Goal: Check status: Check status

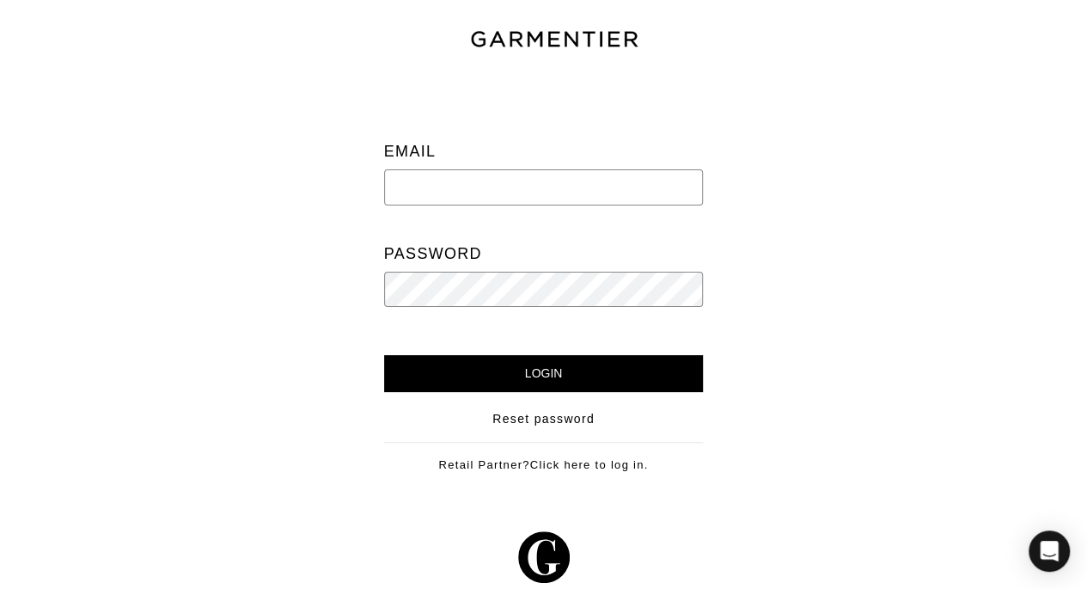
type input "[PERSON_NAME][EMAIL_ADDRESS][DOMAIN_NAME]"
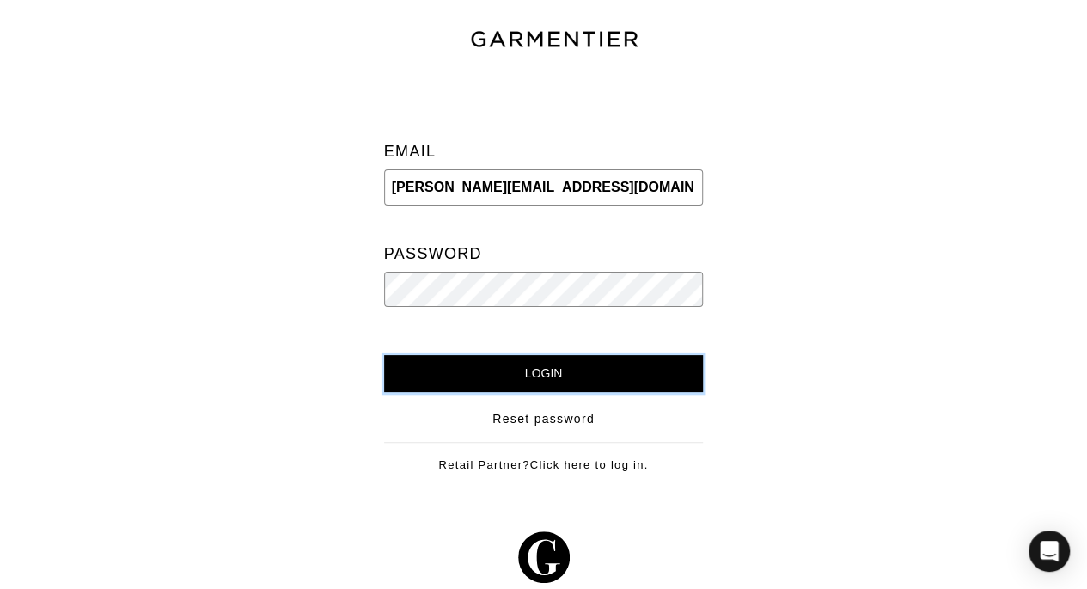
click at [589, 370] on input "Login" at bounding box center [544, 373] width 320 height 37
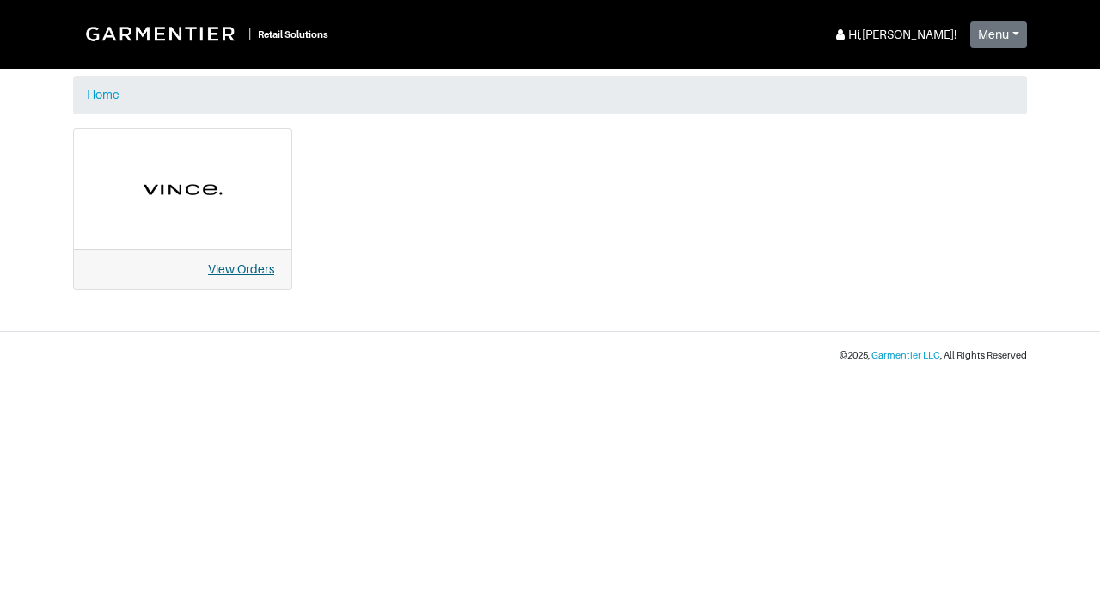
click at [265, 264] on link "View Orders" at bounding box center [241, 269] width 66 height 14
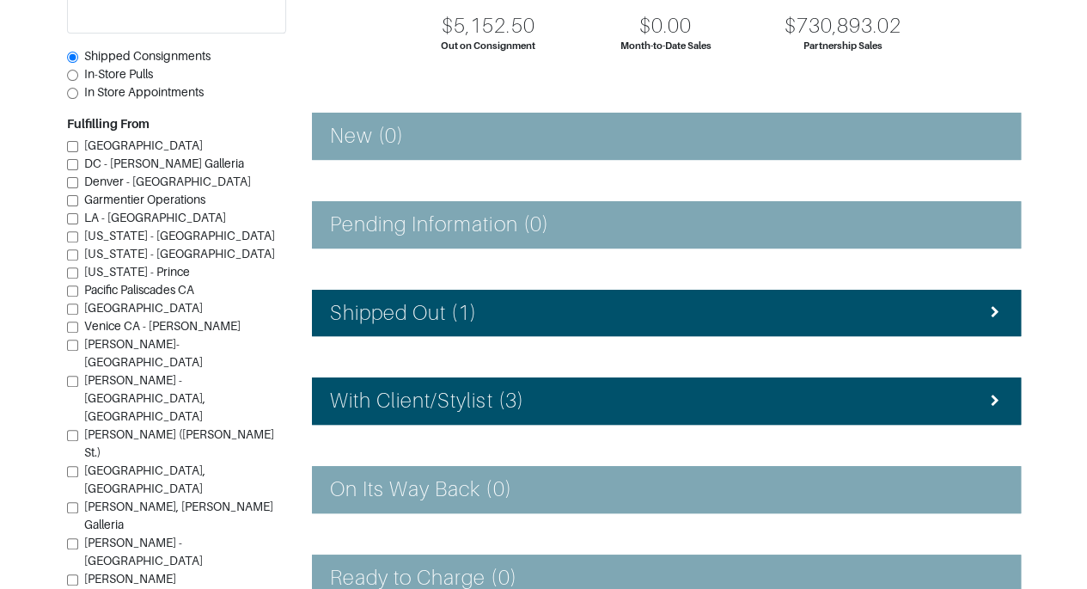
scroll to position [203, 0]
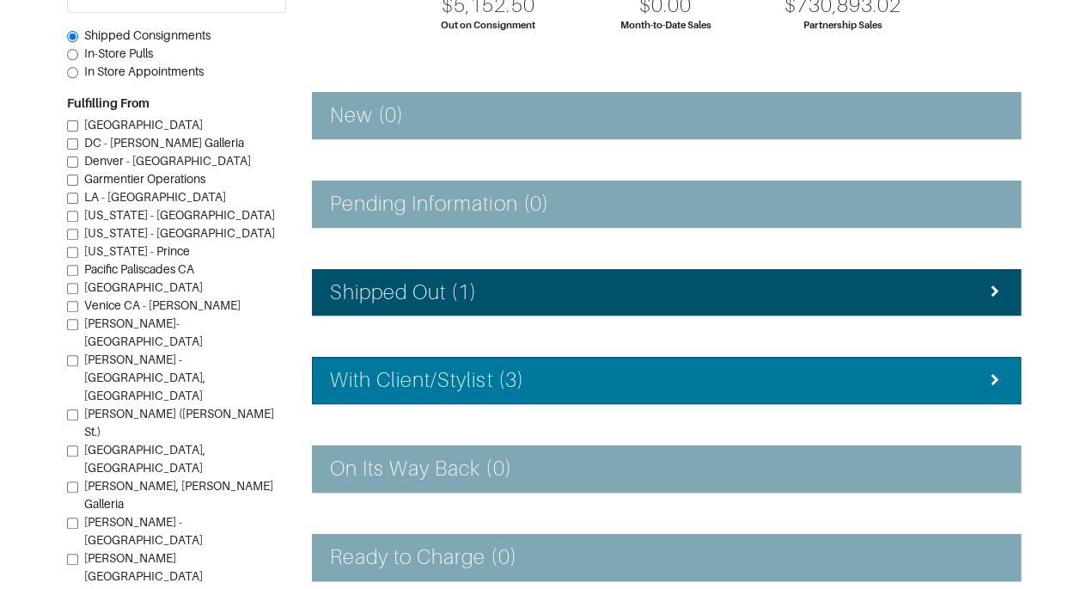
click at [888, 376] on div "With Client/Stylist (3)" at bounding box center [666, 380] width 673 height 25
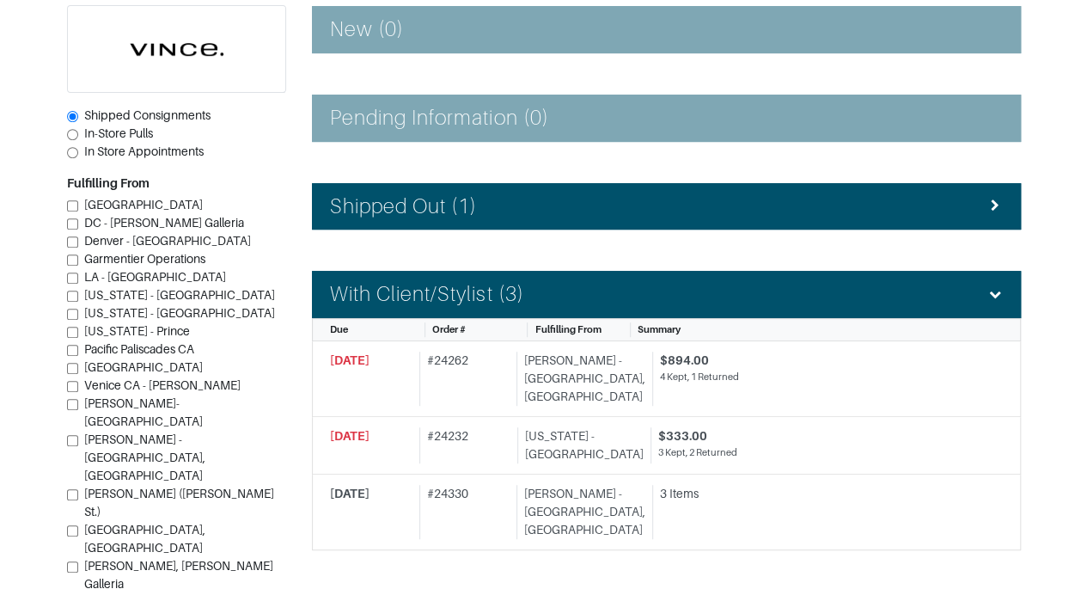
scroll to position [293, 0]
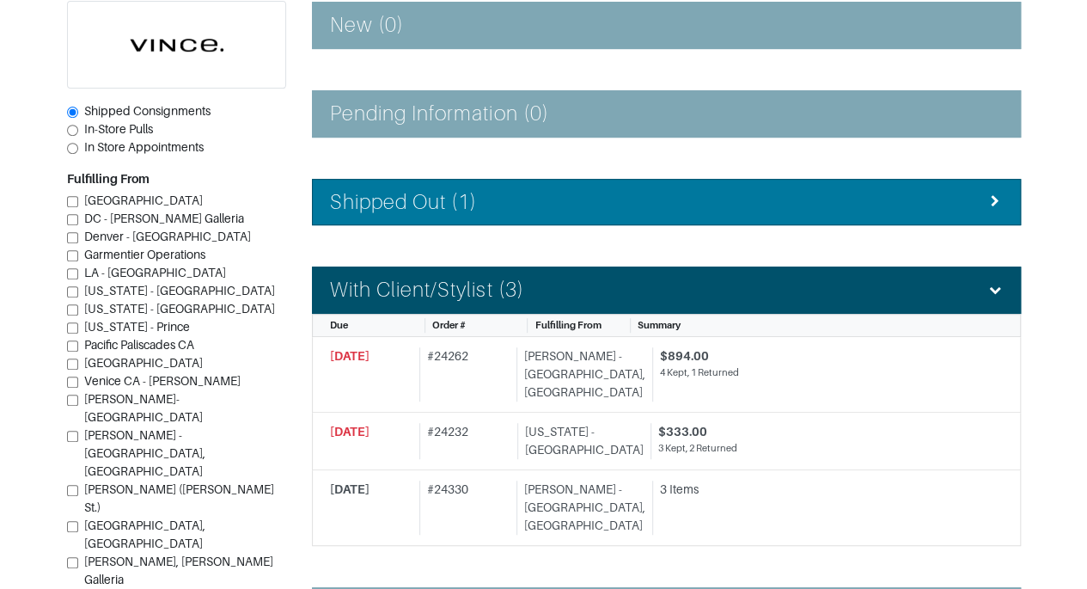
click at [810, 186] on li "Shipped Out (1)" at bounding box center [666, 202] width 709 height 47
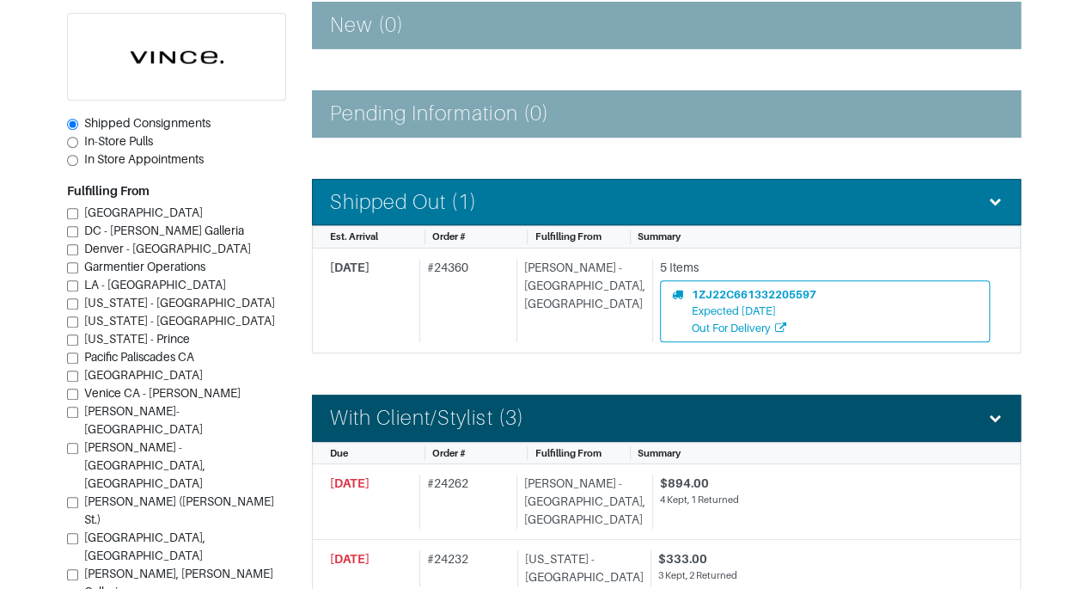
click at [810, 186] on li "Shipped Out (1)" at bounding box center [666, 202] width 709 height 47
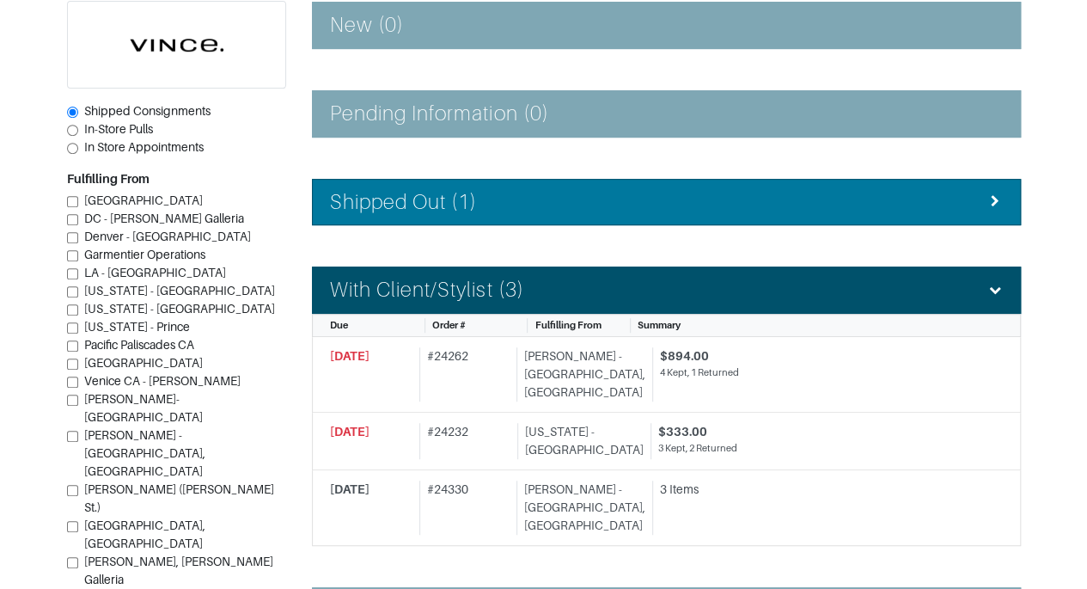
click at [957, 194] on div "Shipped Out (1)" at bounding box center [666, 202] width 673 height 25
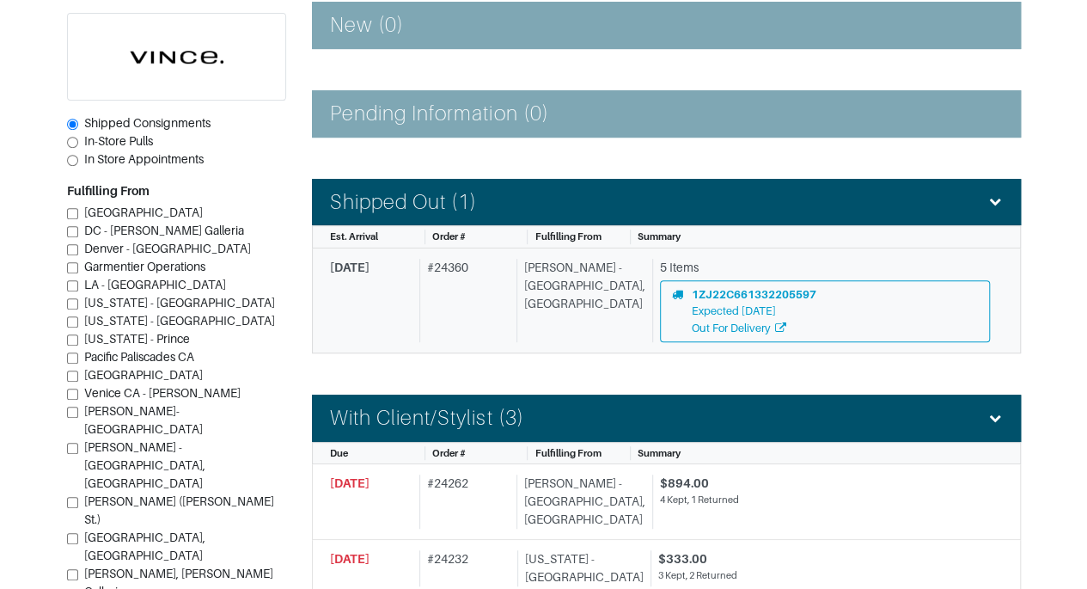
click at [849, 265] on div "5 Items" at bounding box center [825, 268] width 330 height 18
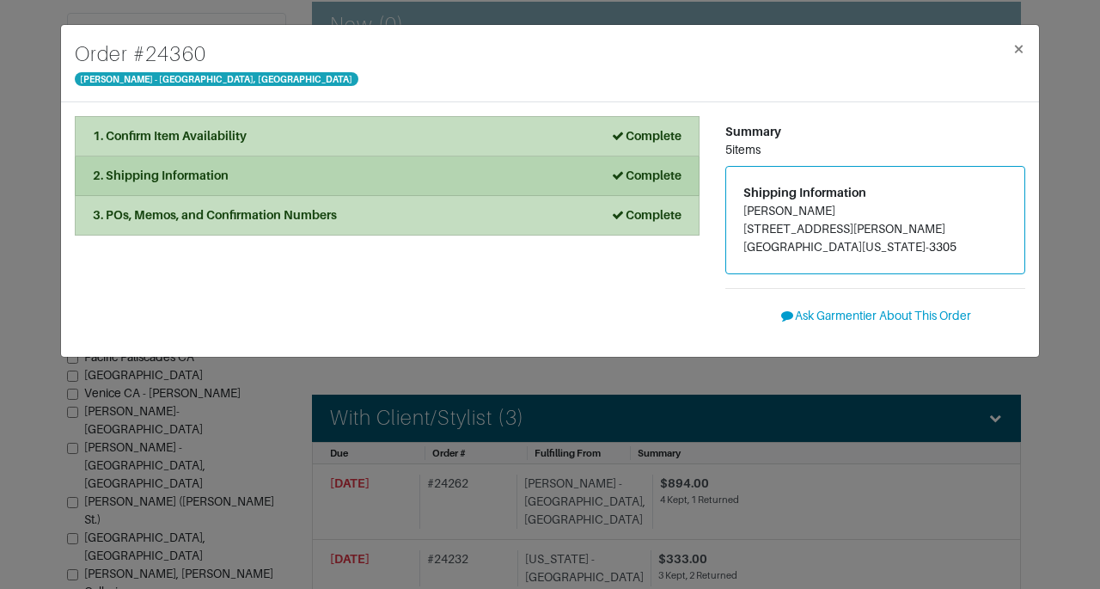
click at [613, 181] on strong "Complete" at bounding box center [645, 175] width 71 height 14
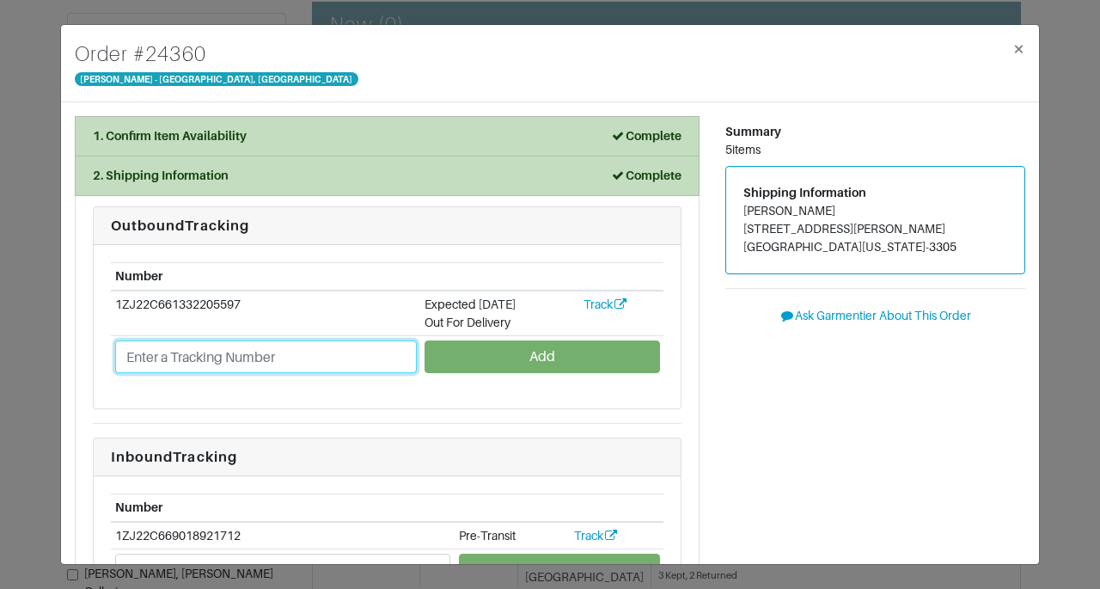
click at [345, 358] on input "text" at bounding box center [266, 356] width 302 height 33
paste input "1ZJ22C501302008556"
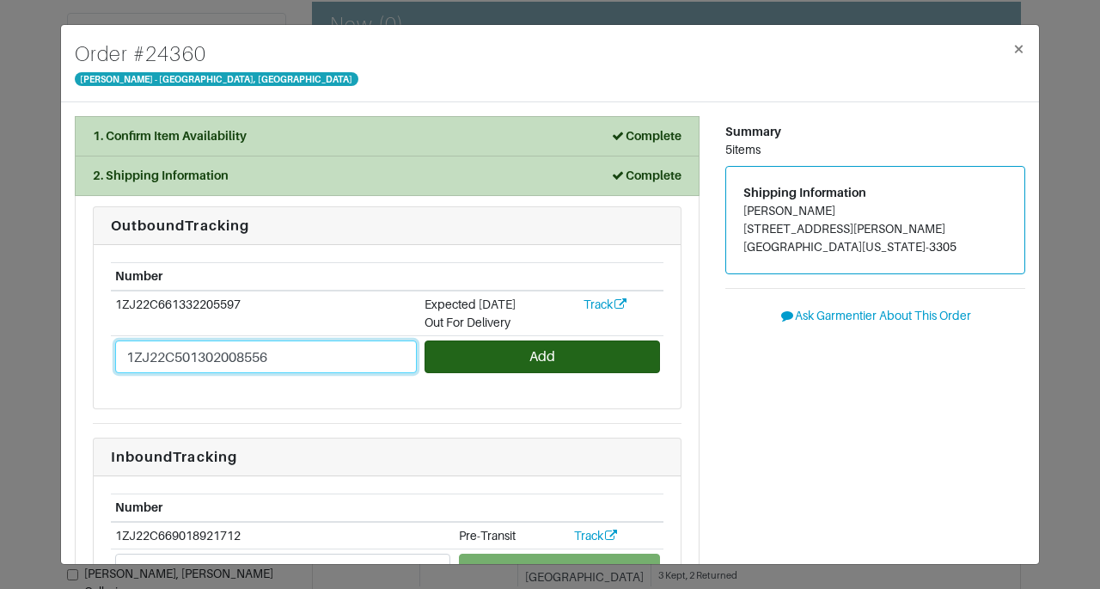
type input "1ZJ22C501302008556"
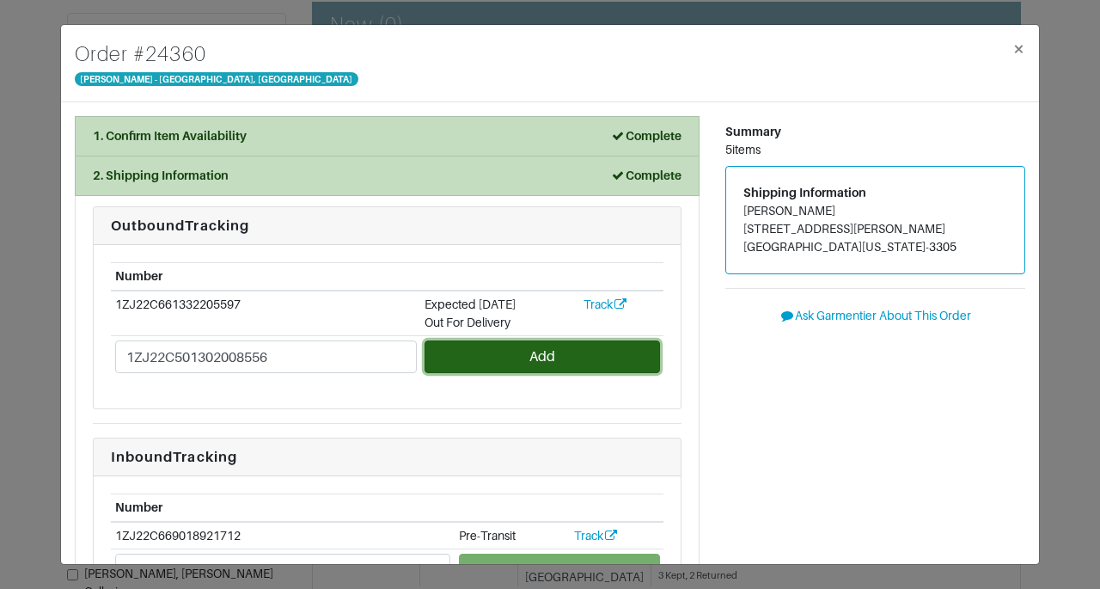
click at [464, 357] on button "Add" at bounding box center [541, 356] width 235 height 33
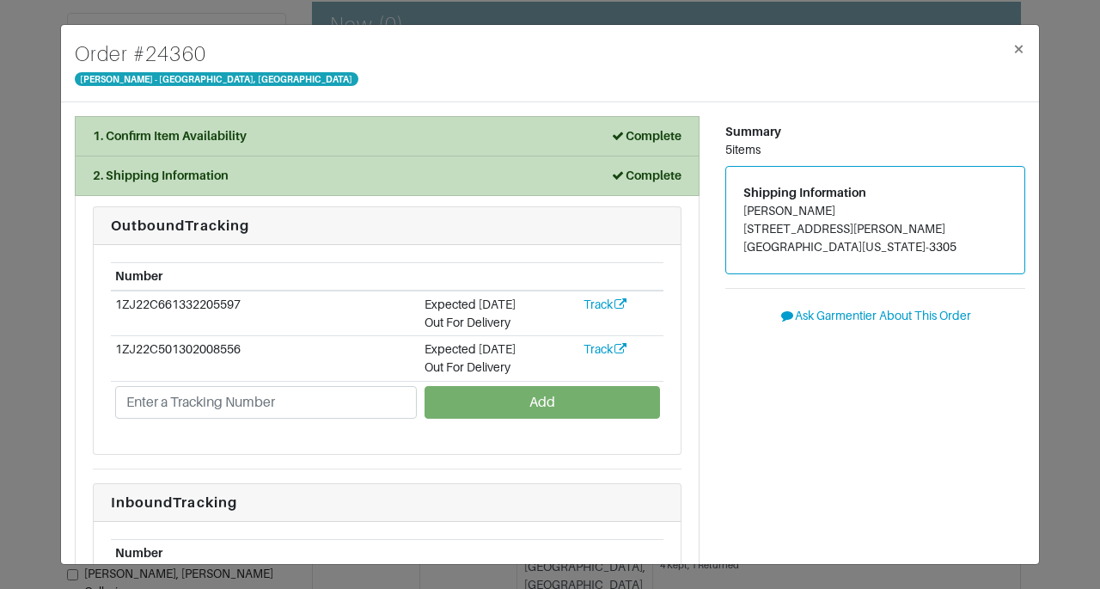
click at [1071, 277] on div "Order # 24360 Vince - Chicago, Oak Street × 1. Confirm Item Availability Comple…" at bounding box center [550, 294] width 1100 height 589
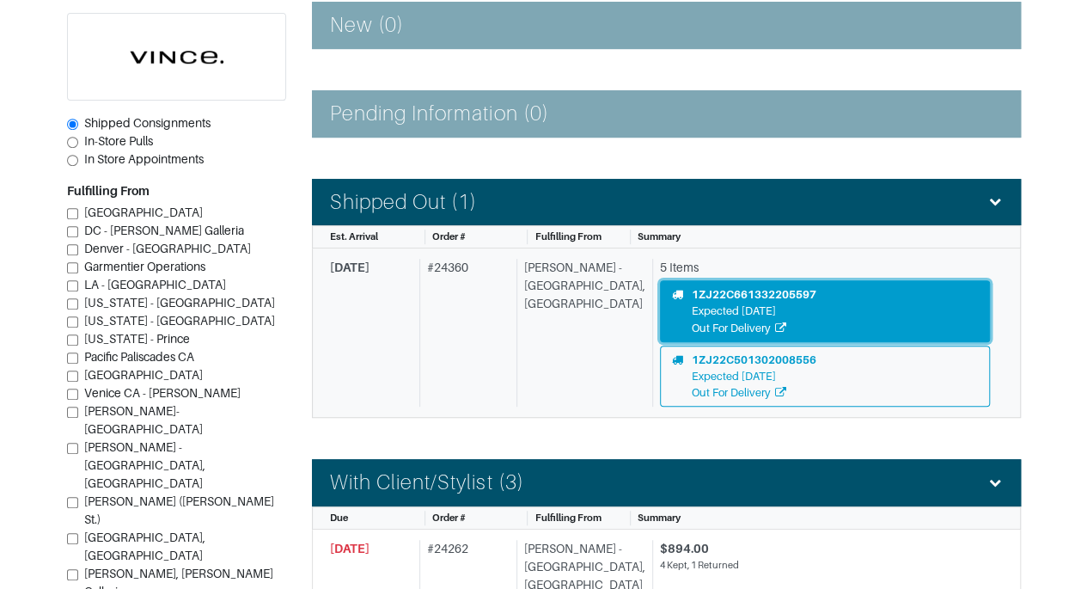
click at [869, 315] on div "1ZJ22C661332205597 Expected 08/14/25 Out For Delivery" at bounding box center [825, 311] width 308 height 50
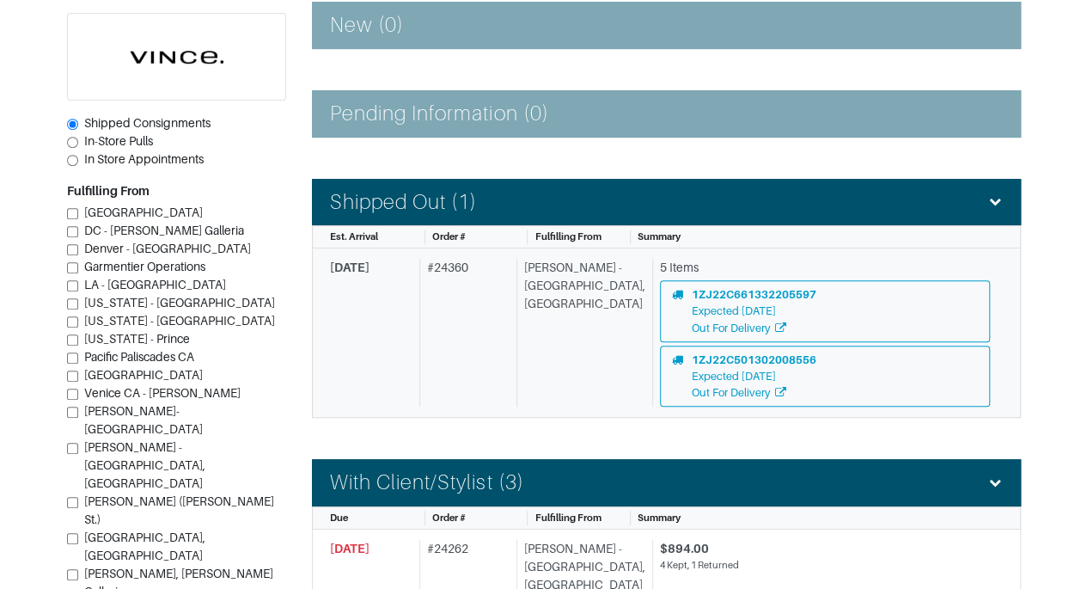
click at [573, 338] on div "Vince - Chicago, Oak Street" at bounding box center [580, 333] width 129 height 148
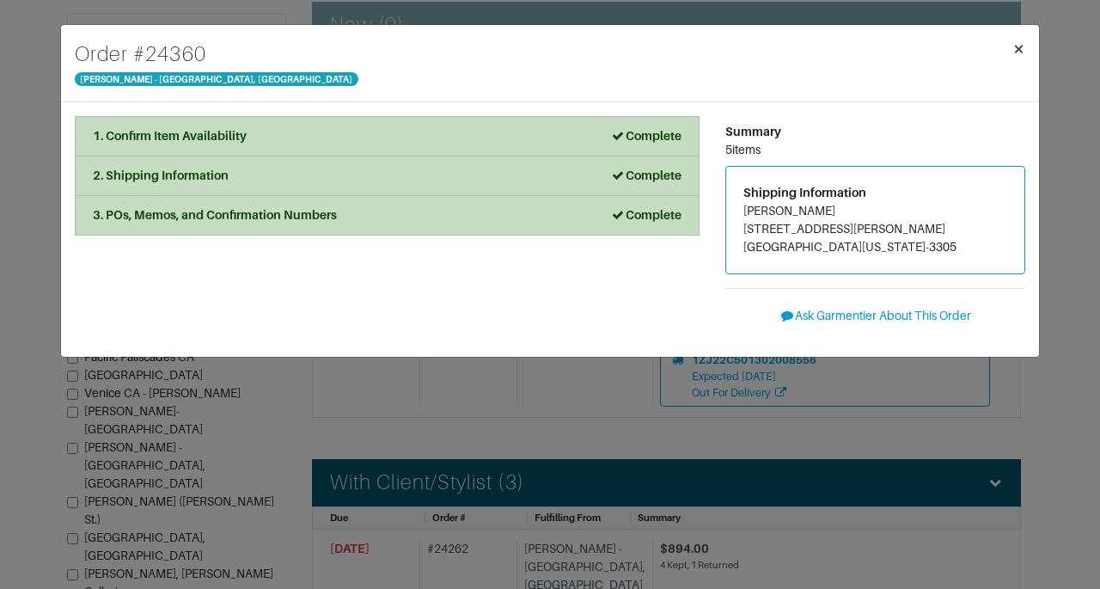
click at [1024, 54] on span "×" at bounding box center [1018, 48] width 13 height 23
